Goal: Find specific page/section: Find specific page/section

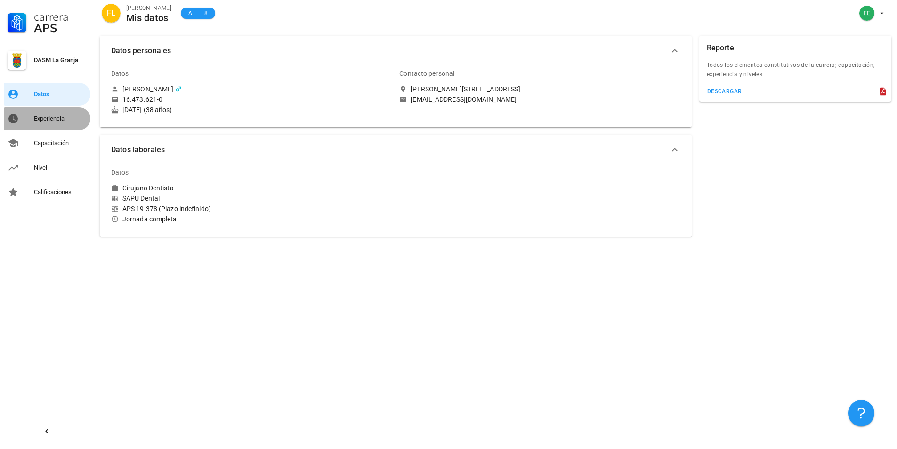
click at [57, 122] on div "Experiencia" at bounding box center [60, 119] width 53 height 8
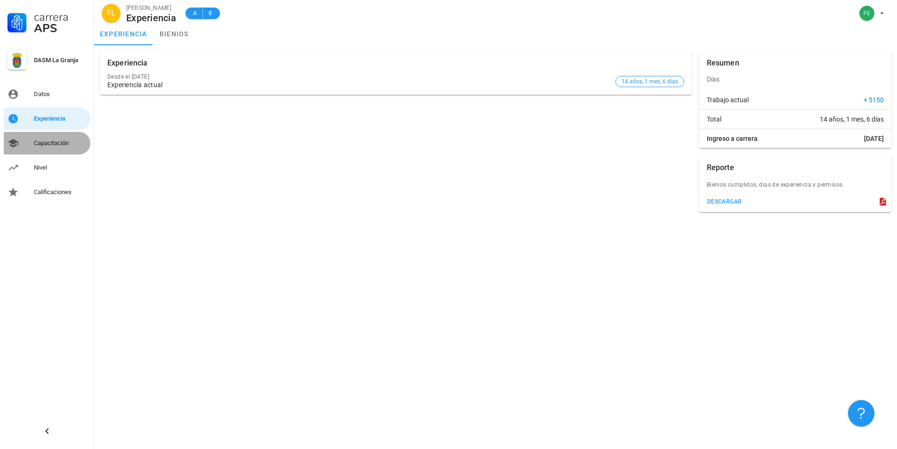
click at [71, 142] on div "Capacitación" at bounding box center [60, 143] width 53 height 8
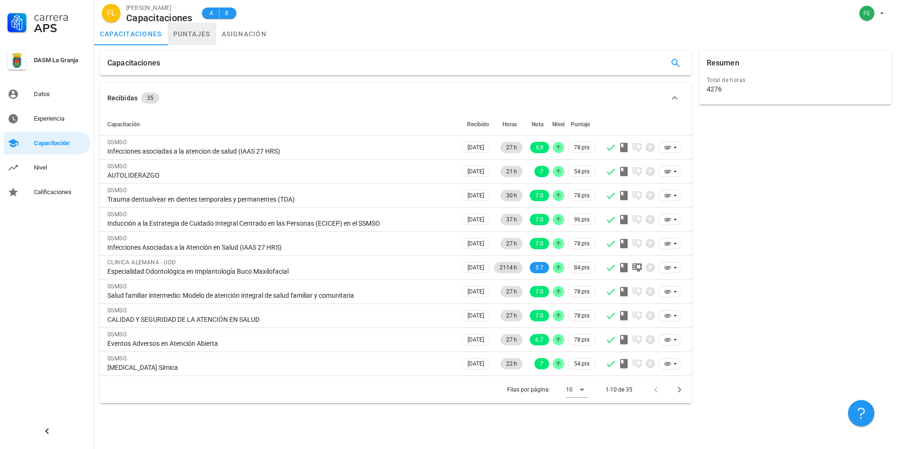
click at [207, 34] on link "puntajes" at bounding box center [192, 34] width 49 height 23
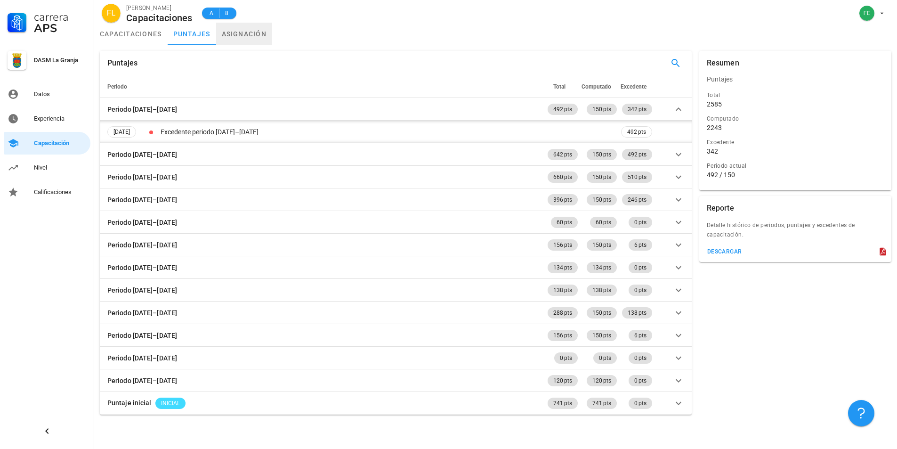
click at [248, 32] on link "asignación" at bounding box center [244, 34] width 57 height 23
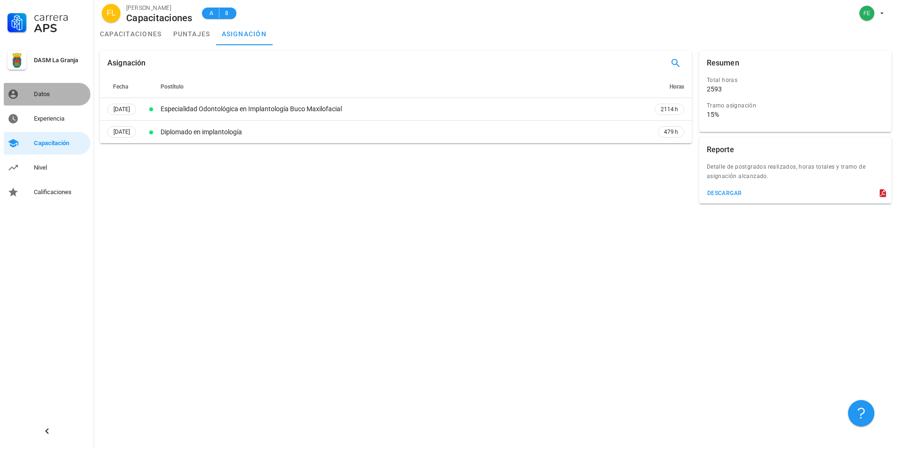
click at [59, 91] on div "Datos" at bounding box center [60, 94] width 53 height 8
